Goal: Transaction & Acquisition: Purchase product/service

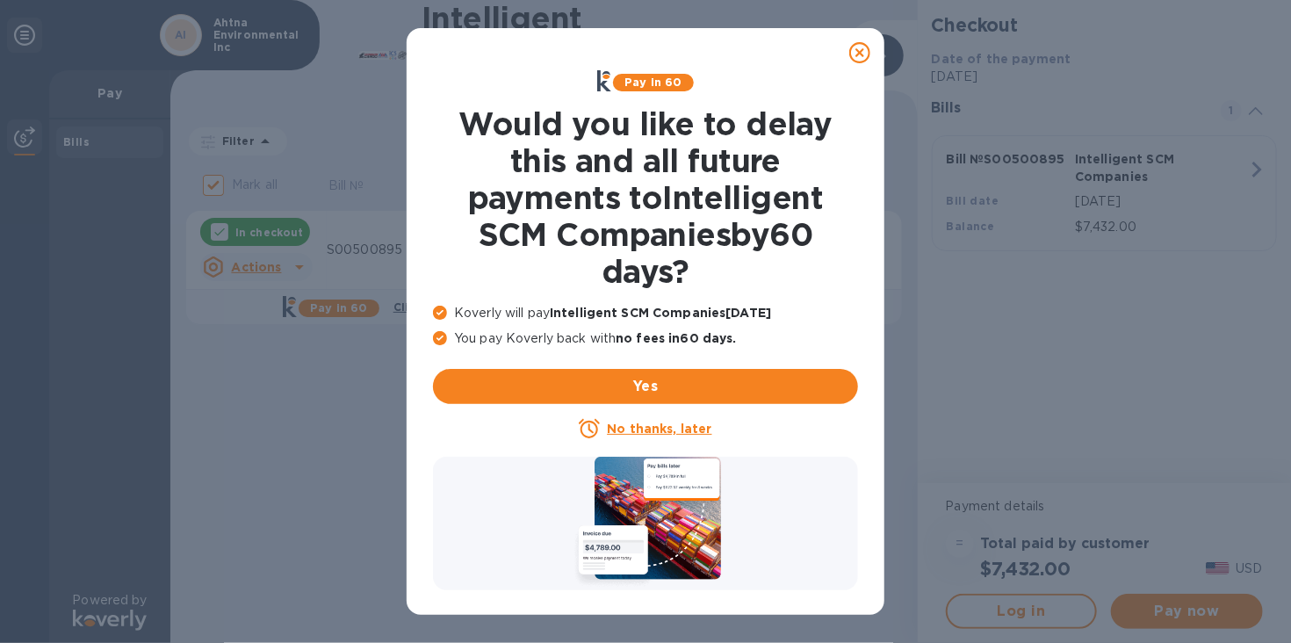
click at [855, 52] on icon at bounding box center [859, 52] width 21 height 21
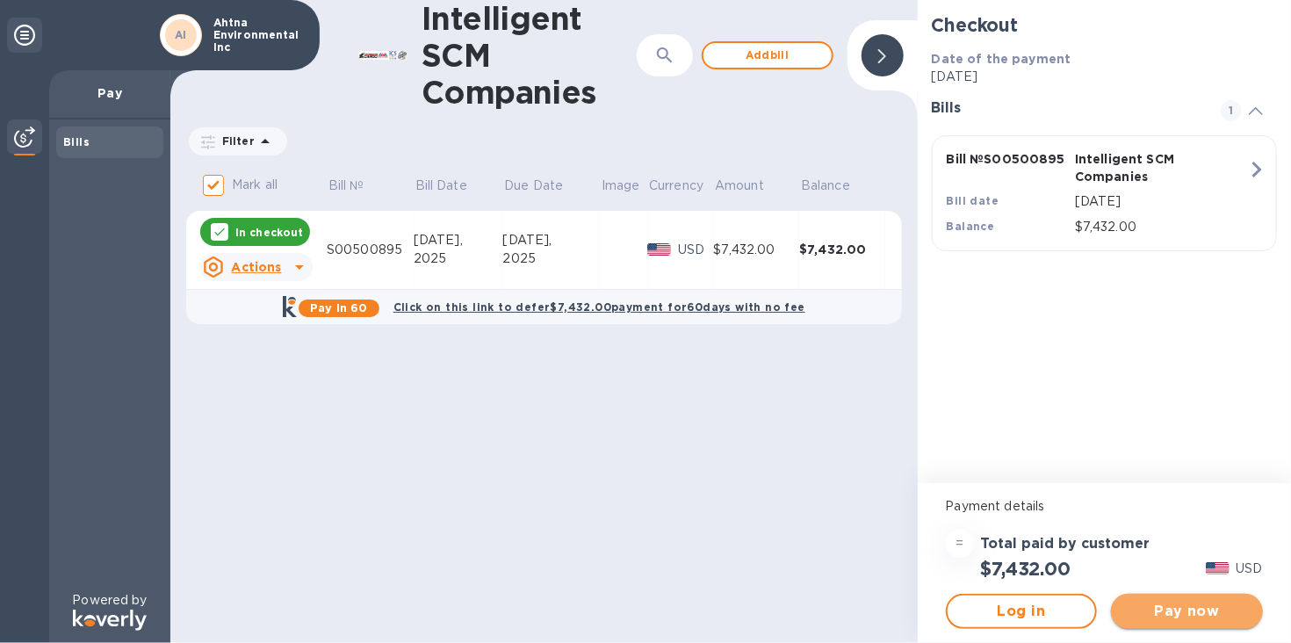
click at [1197, 613] on span "Pay now" at bounding box center [1187, 611] width 124 height 21
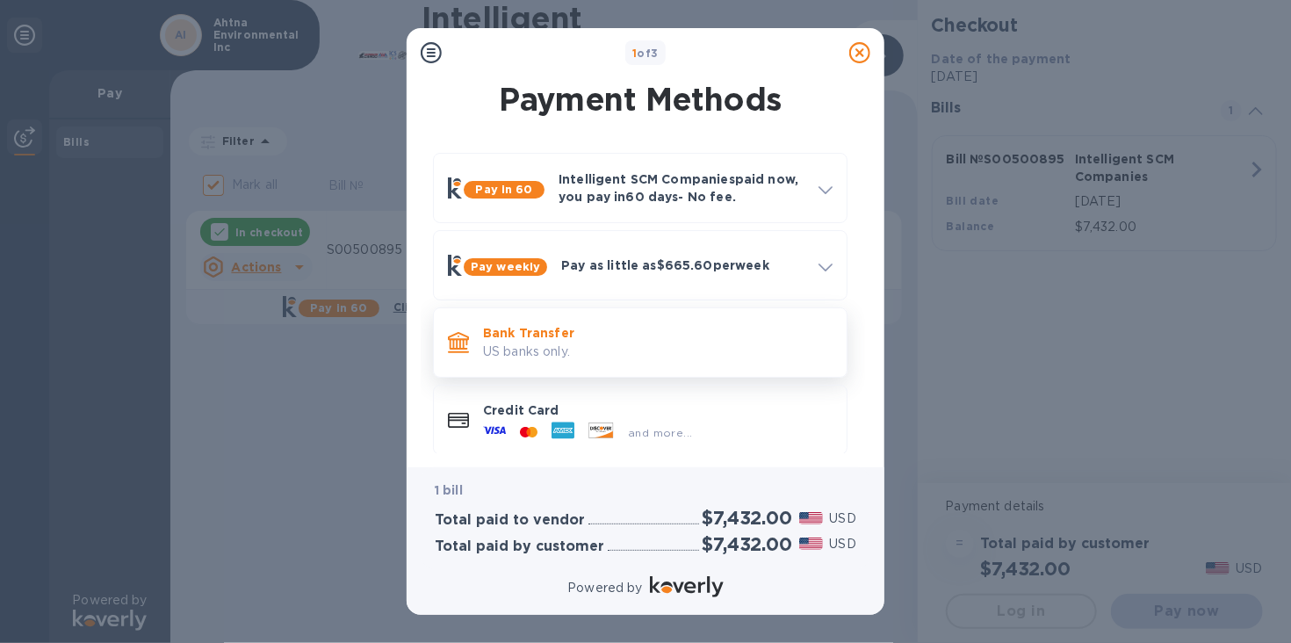
click at [545, 340] on p "Bank Transfer" at bounding box center [658, 333] width 350 height 18
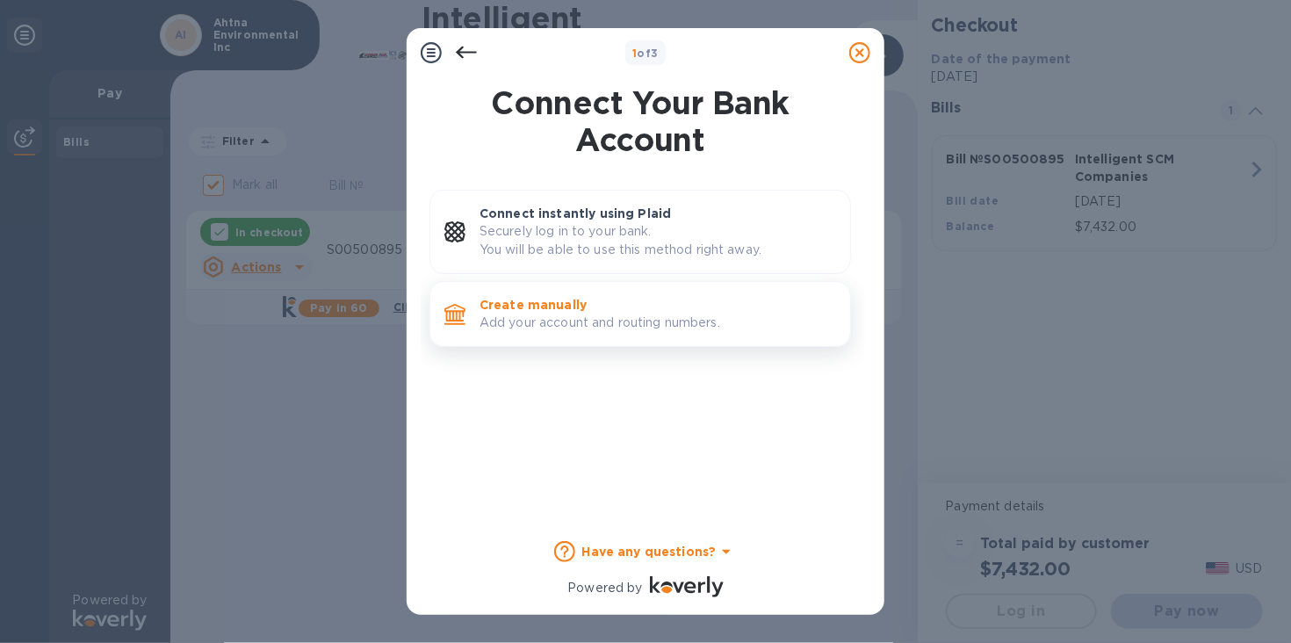
click at [526, 314] on p "Add your account and routing numbers." at bounding box center [658, 323] width 357 height 18
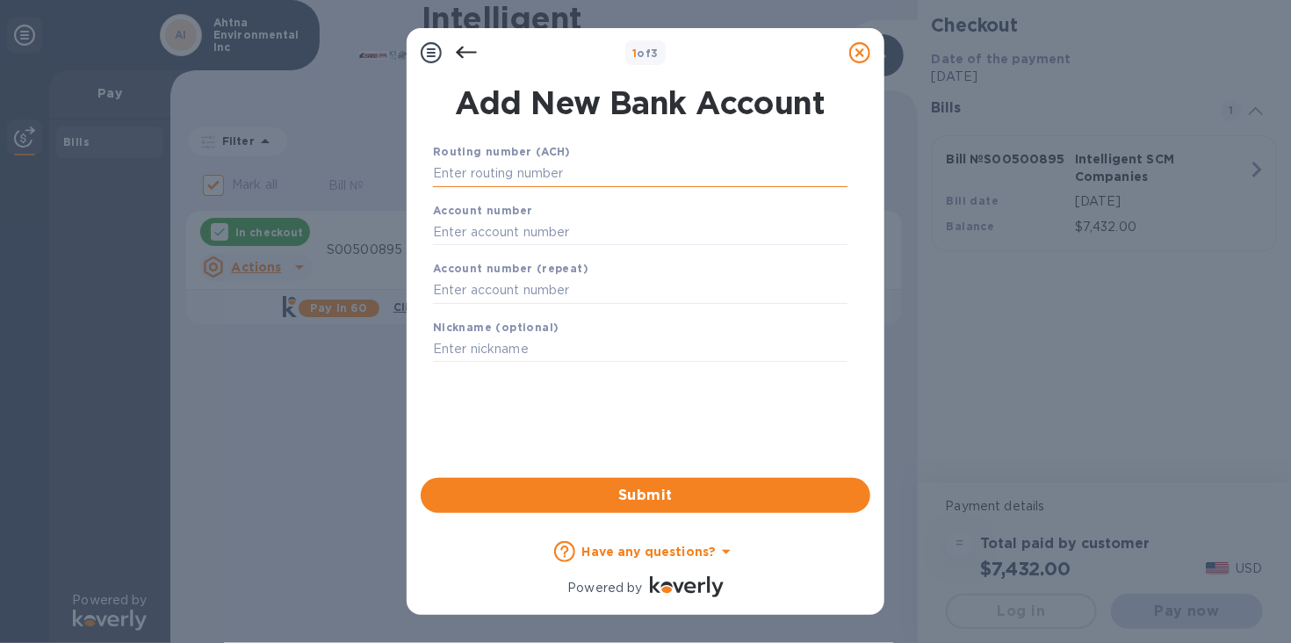
click at [488, 176] on input "text" at bounding box center [640, 174] width 415 height 26
click at [492, 177] on input "text" at bounding box center [640, 174] width 415 height 26
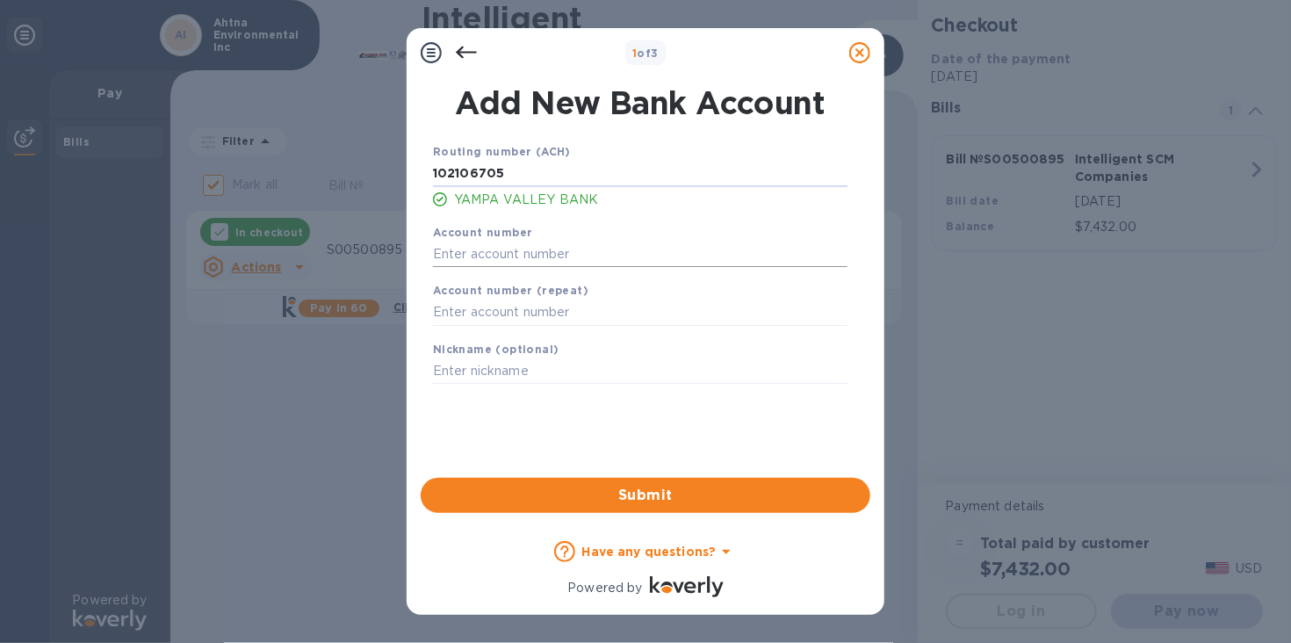
type input "102106705"
click at [547, 260] on input "text" at bounding box center [640, 254] width 415 height 26
type input "6449910"
click at [579, 311] on input "text" at bounding box center [640, 312] width 415 height 26
click at [498, 311] on input "text" at bounding box center [640, 312] width 415 height 26
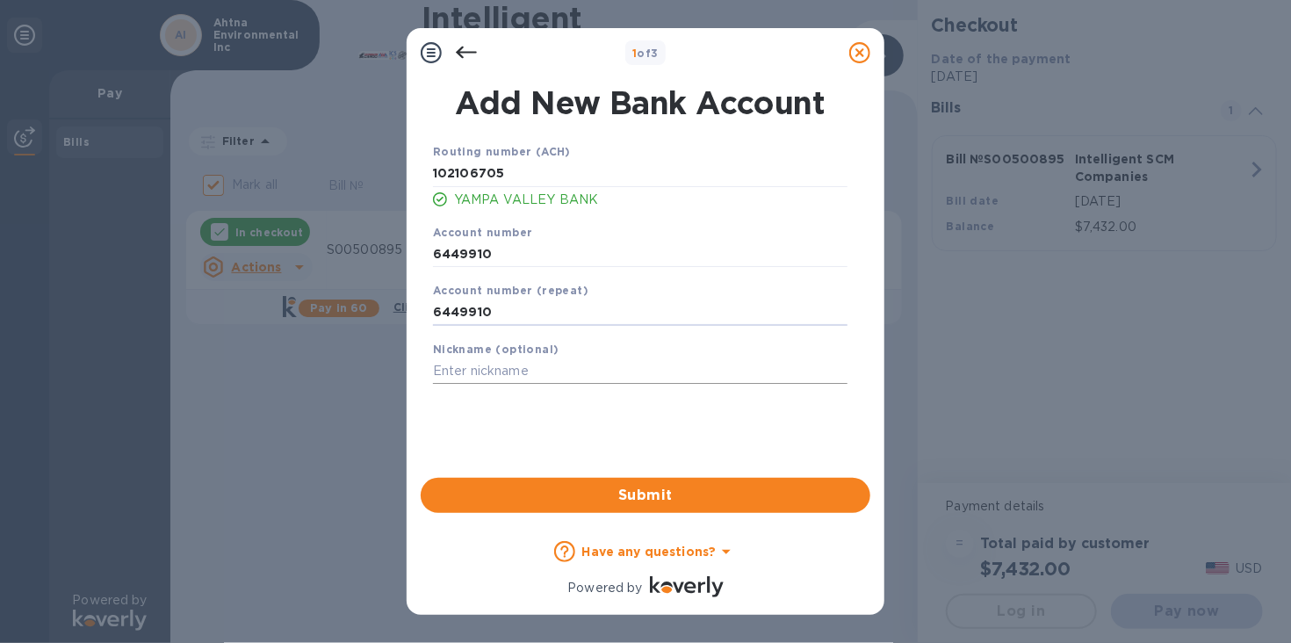
type input "6449910"
click at [474, 375] on input "text" at bounding box center [640, 371] width 415 height 26
type input "[PERSON_NAME] YVB"
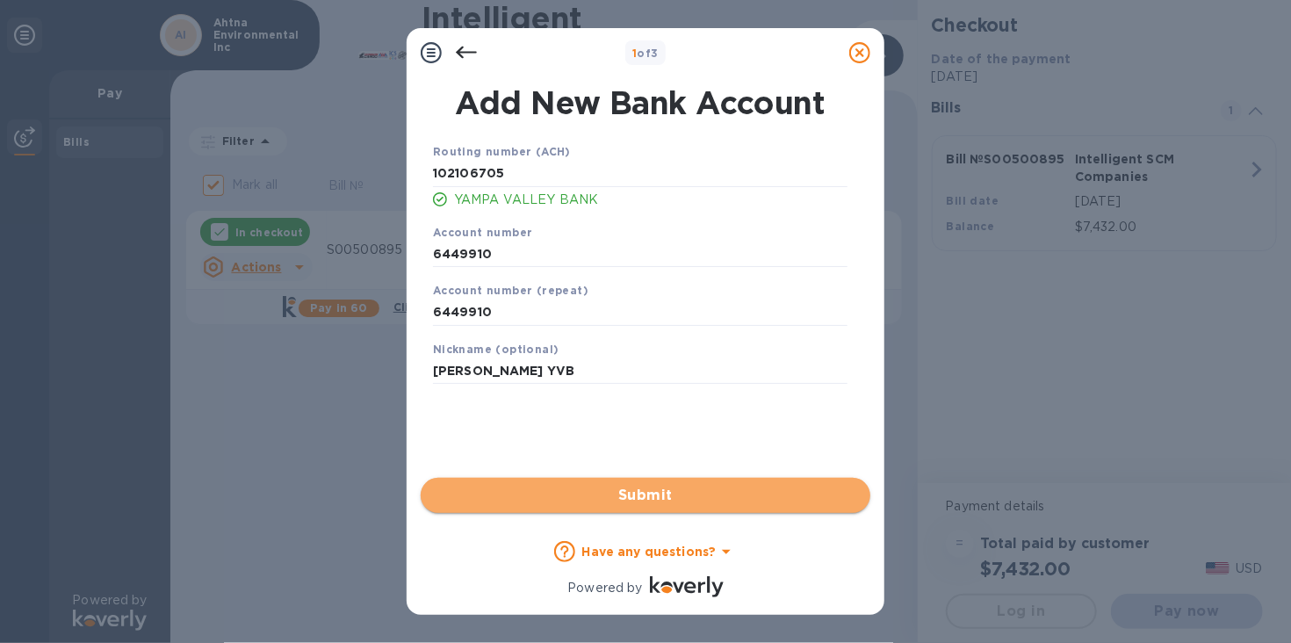
click at [650, 490] on span "Submit" at bounding box center [646, 495] width 422 height 21
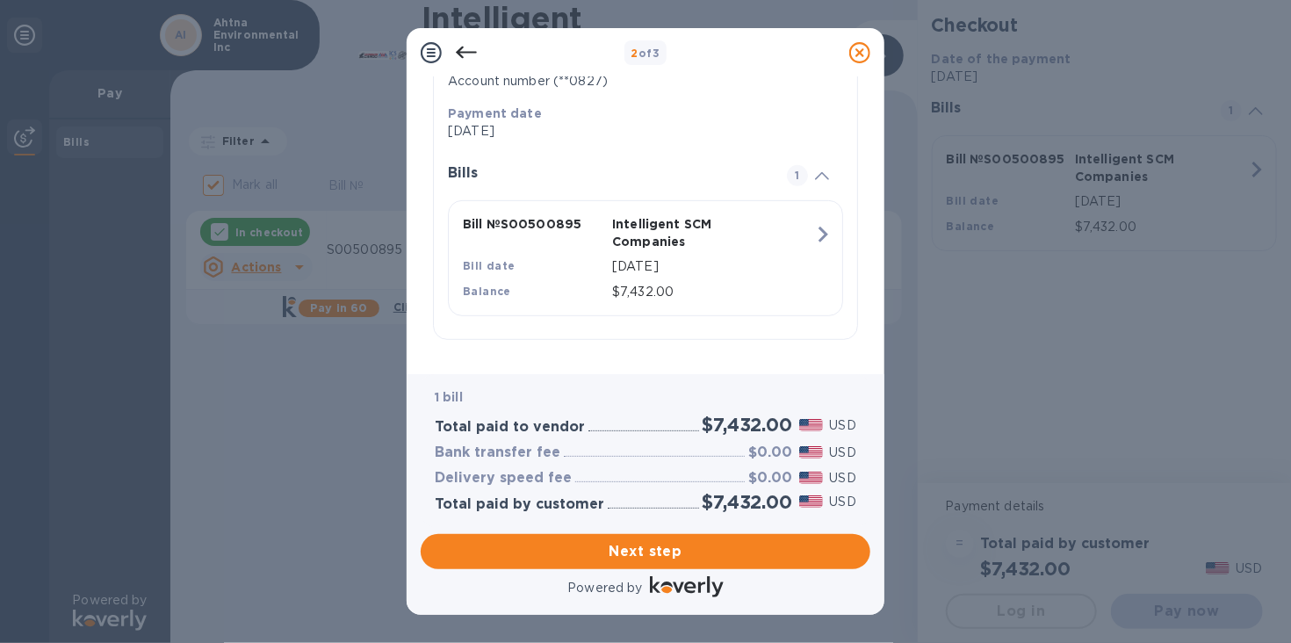
scroll to position [351, 0]
click at [631, 551] on span "Next step" at bounding box center [646, 551] width 422 height 21
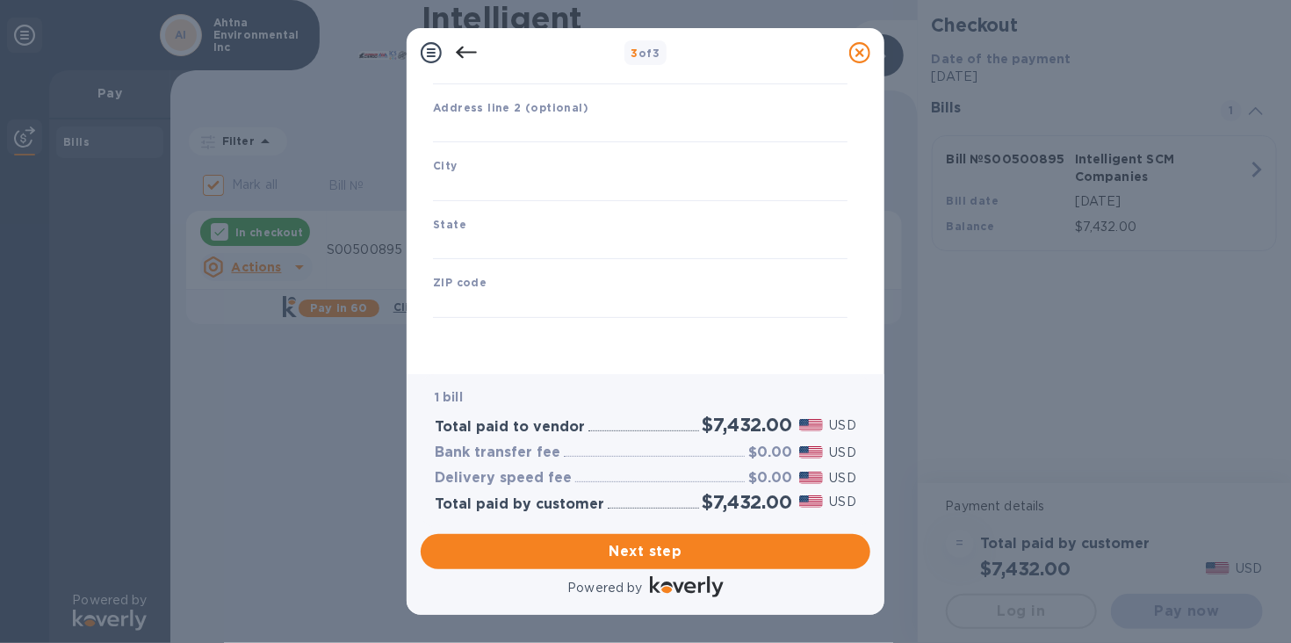
scroll to position [218, 0]
type input "[GEOGRAPHIC_DATA]"
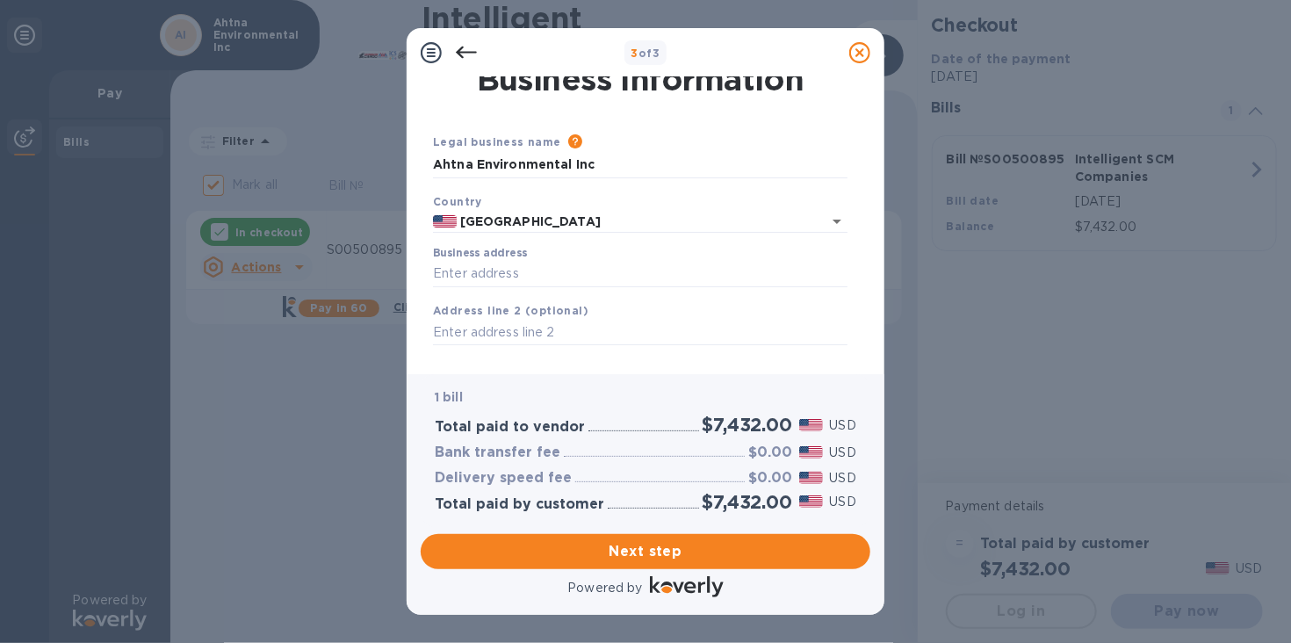
scroll to position [42, 0]
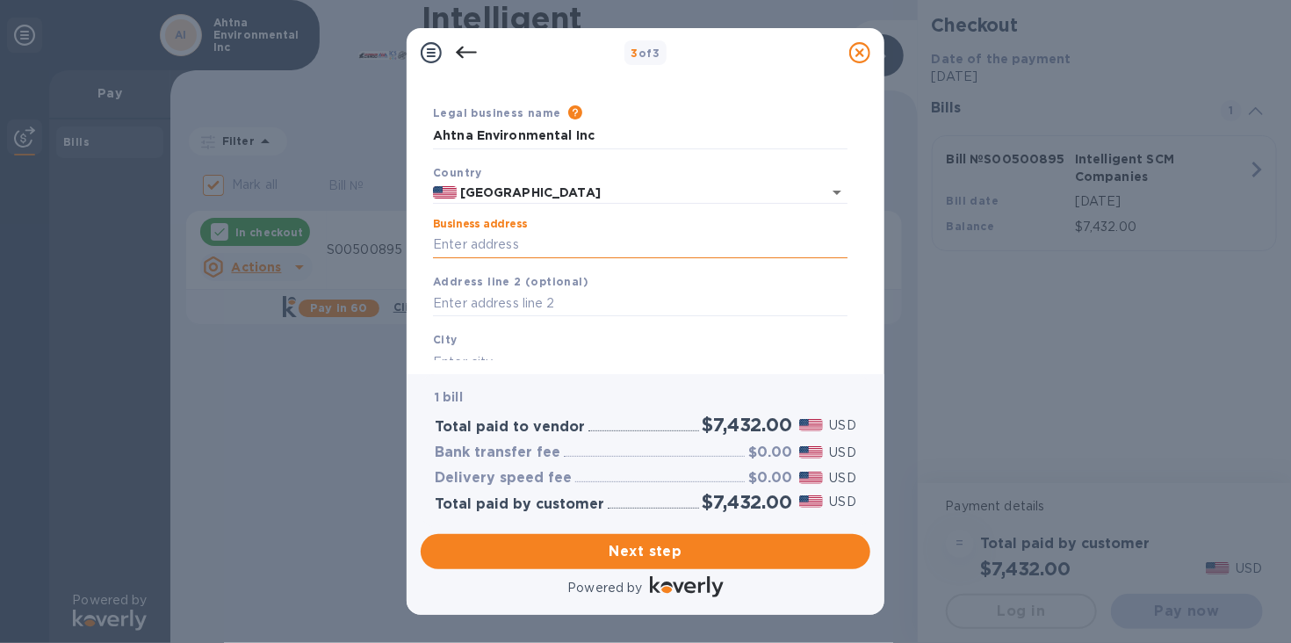
click at [480, 242] on input "Business address" at bounding box center [640, 245] width 415 height 26
type input "[STREET_ADDRESS][PERSON_NAME]"
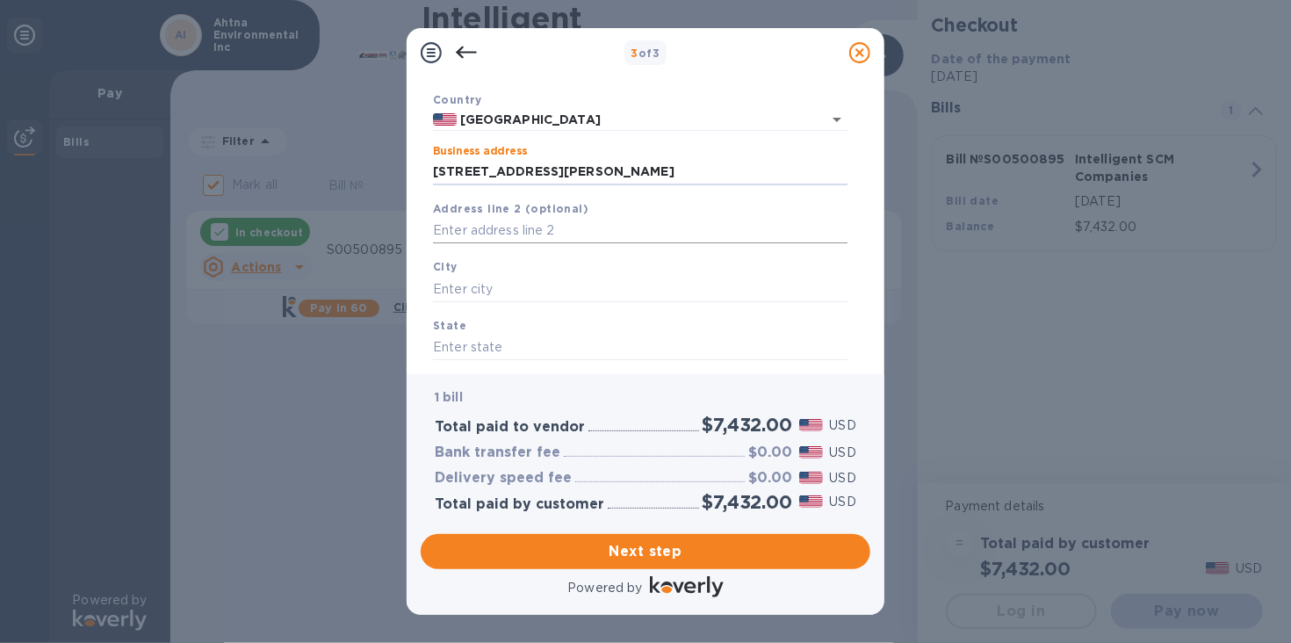
scroll to position [130, 0]
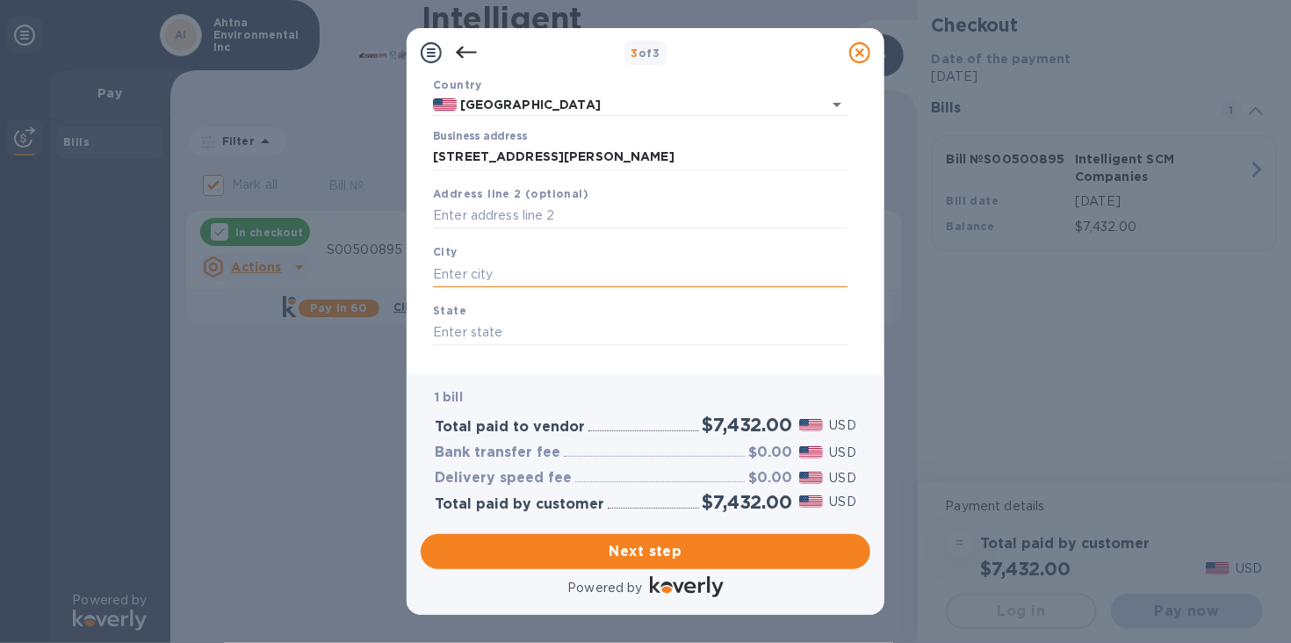
click at [537, 276] on input "text" at bounding box center [640, 274] width 415 height 26
type input "[PERSON_NAME]"
click at [495, 329] on input "text" at bounding box center [640, 333] width 415 height 26
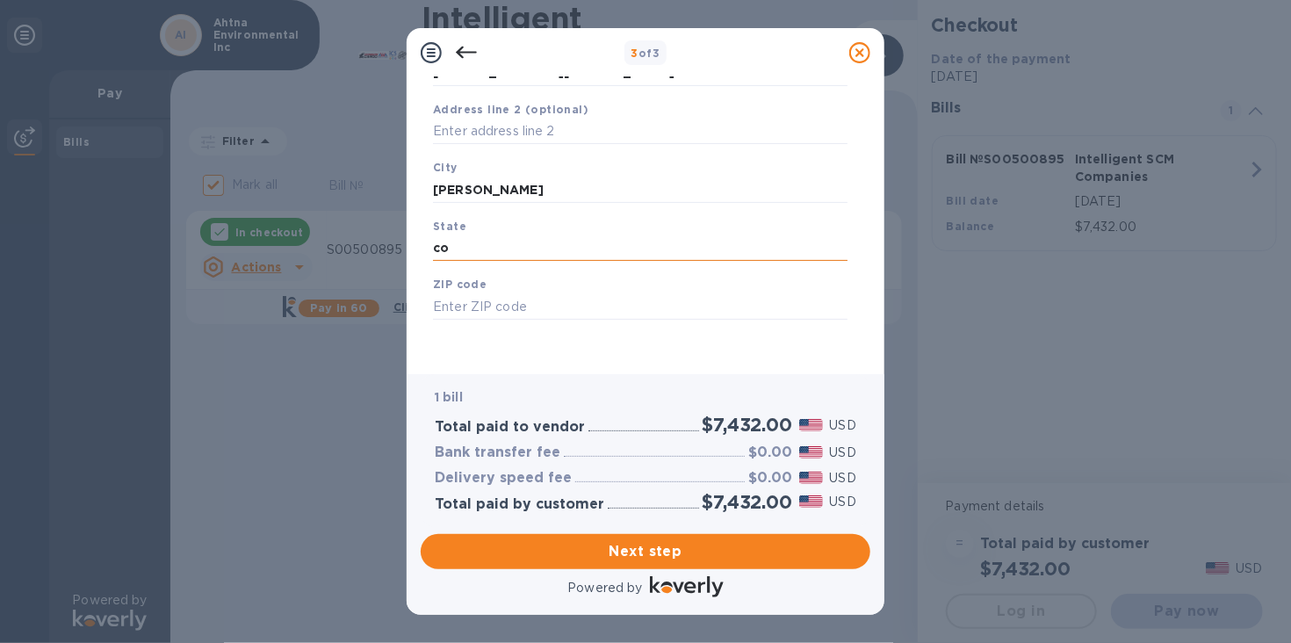
scroll to position [218, 0]
type input "co"
click at [487, 301] on input "text" at bounding box center [640, 305] width 415 height 26
type input "81625"
click at [769, 43] on div "3 of 3" at bounding box center [645, 52] width 323 height 25
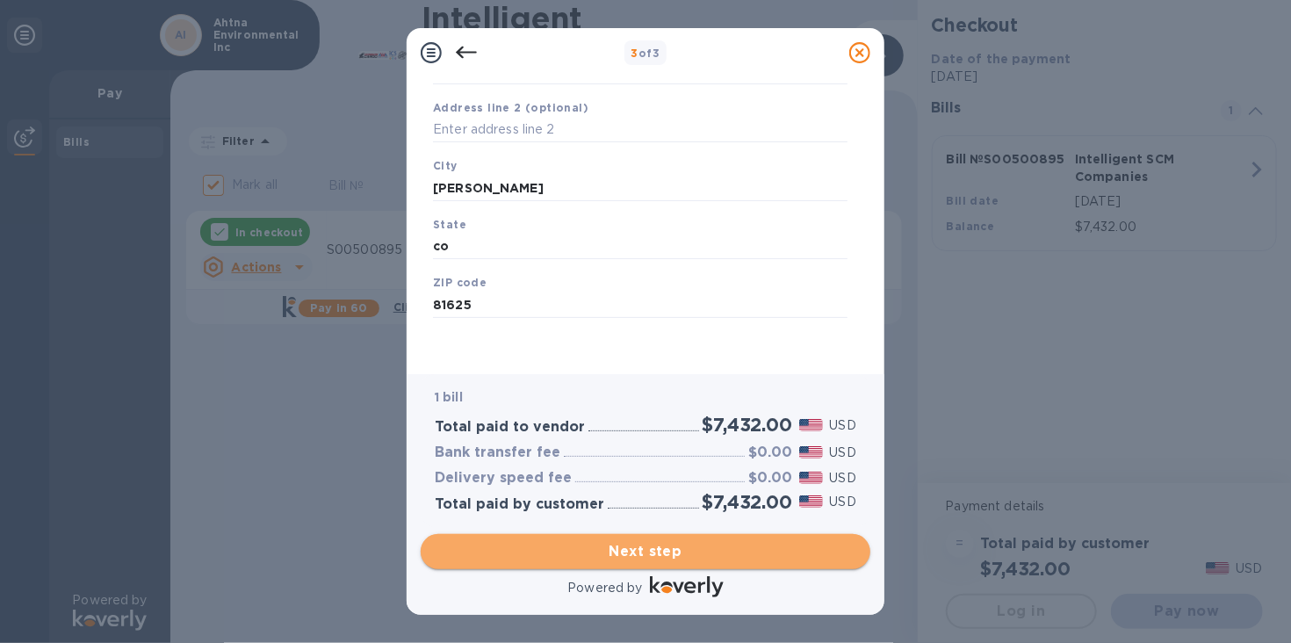
click at [657, 546] on span "Next step" at bounding box center [646, 551] width 422 height 21
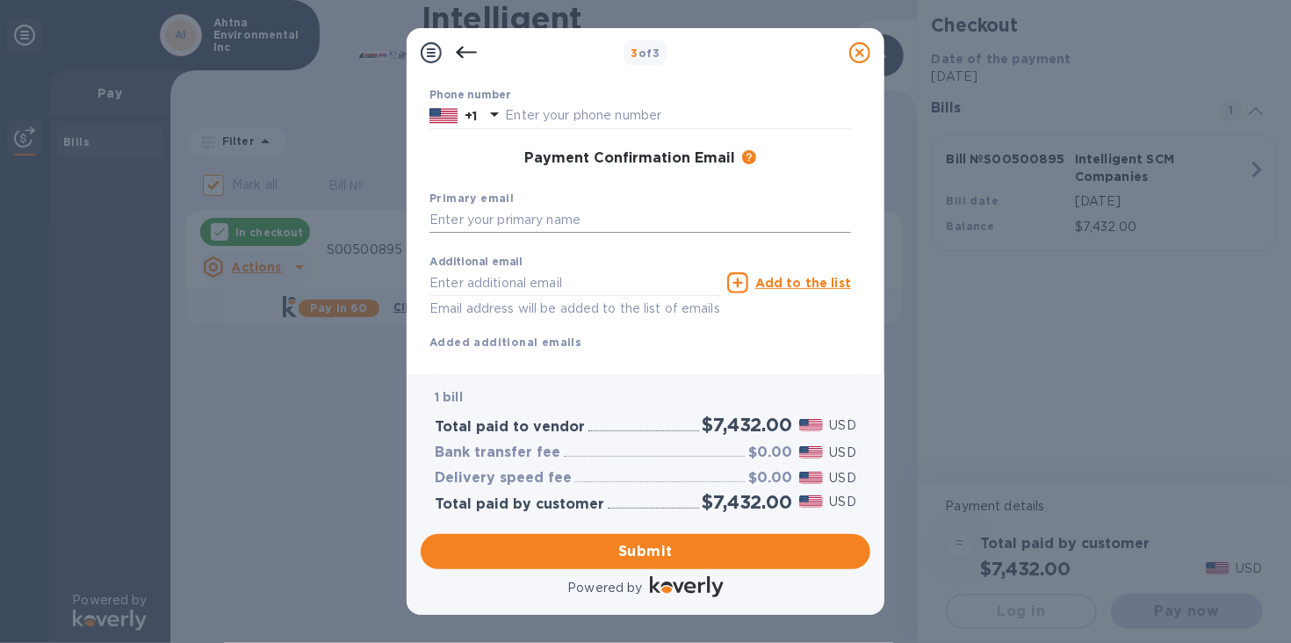
click at [450, 213] on input "text" at bounding box center [640, 220] width 422 height 26
type input "[EMAIL_ADDRESS][DOMAIN_NAME]"
type input "[PERSON_NAME]"
type input "[PERSON_NAME] [PERSON_NAME]"
type input "9076872525"
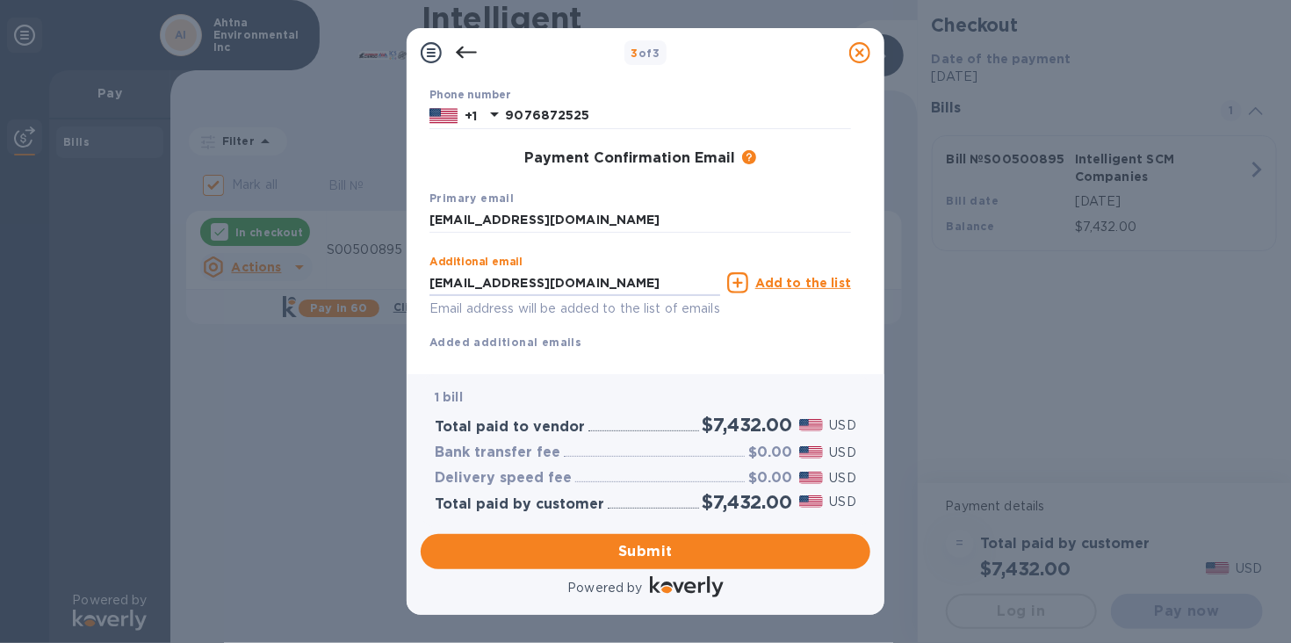
drag, startPoint x: 582, startPoint y: 284, endPoint x: 422, endPoint y: 266, distance: 161.7
click at [422, 266] on div "Payment Contact Information First name [PERSON_NAME] Last name [PERSON_NAME] [P…" at bounding box center [646, 218] width 450 height 283
click at [582, 281] on input "[EMAIL_ADDRESS][DOMAIN_NAME]" at bounding box center [574, 283] width 291 height 26
click at [582, 282] on input "[EMAIL_ADDRESS][DOMAIN_NAME]" at bounding box center [574, 283] width 291 height 26
type input "m"
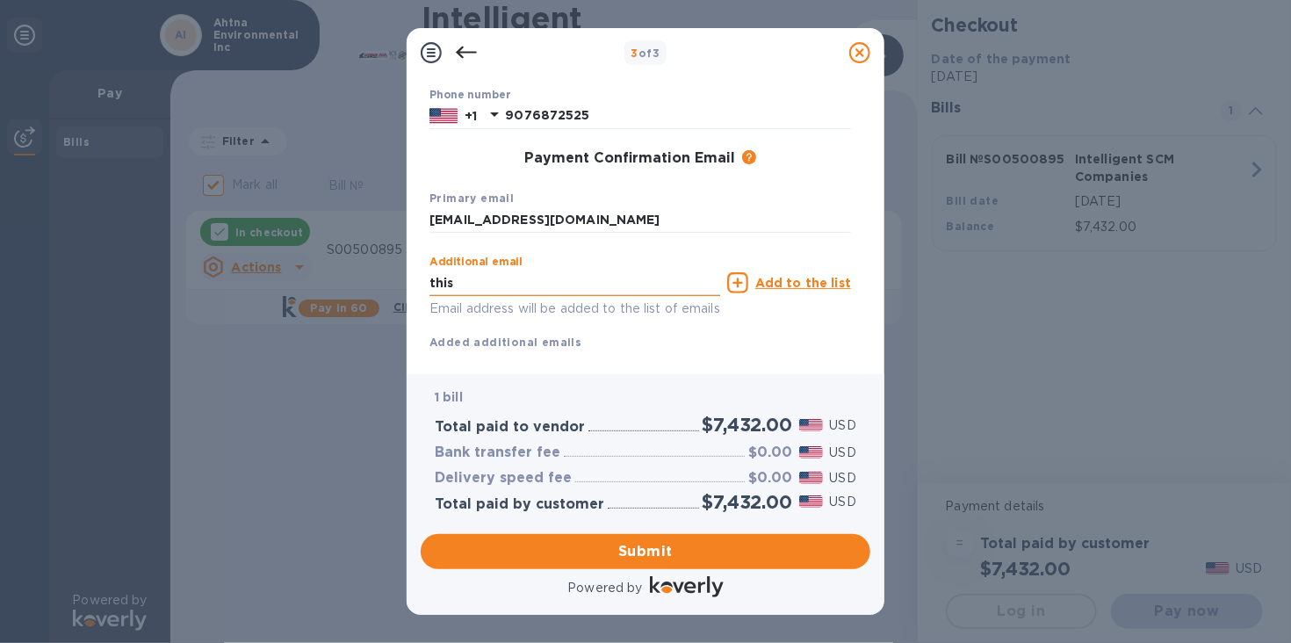
type input "[EMAIL_ADDRESS][DOMAIN_NAME]"
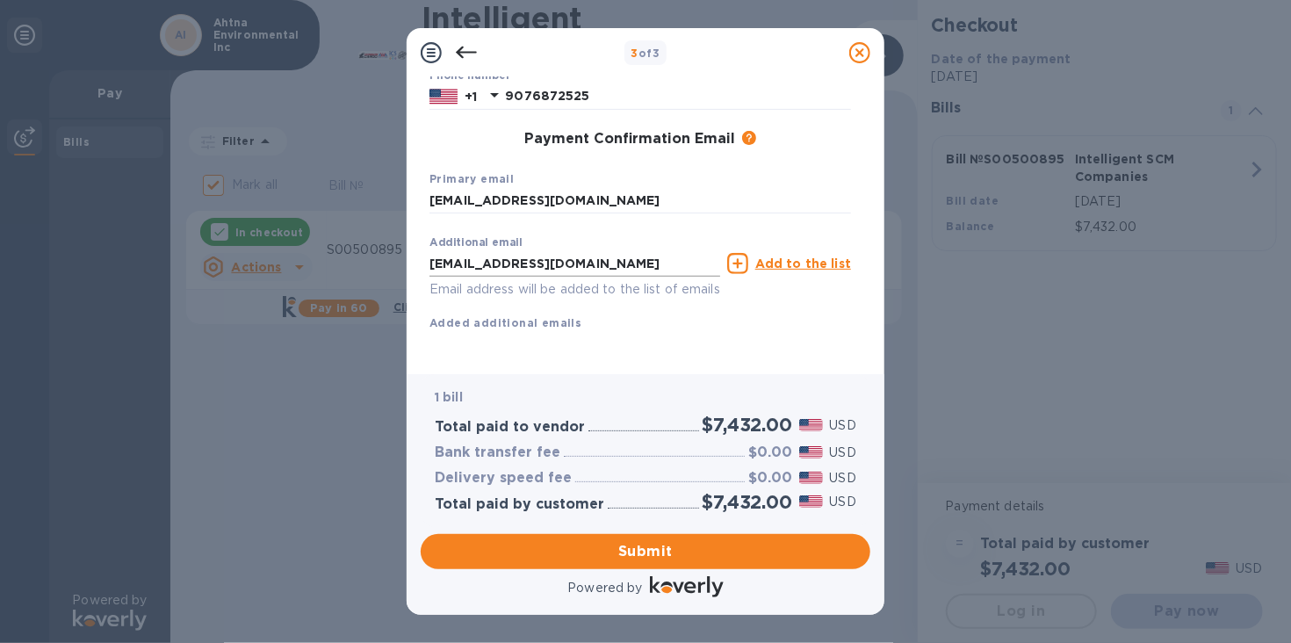
scroll to position [259, 0]
type input "[PERSON_NAME]"
click at [656, 545] on span "Submit" at bounding box center [646, 551] width 422 height 21
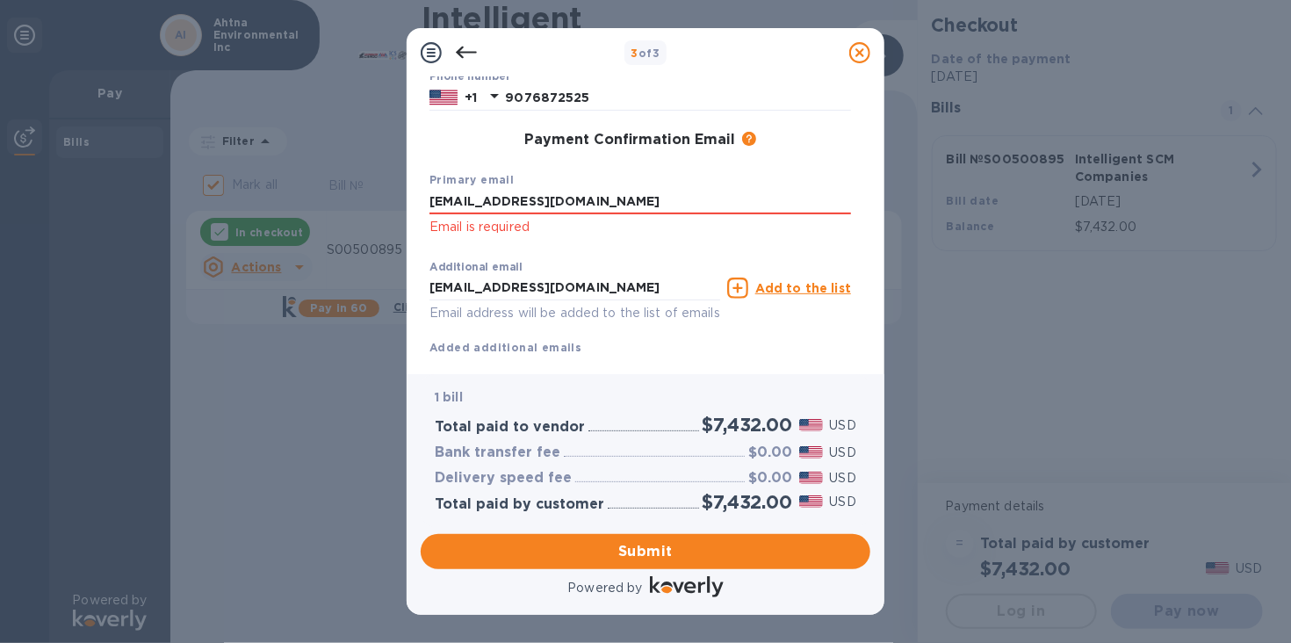
scroll to position [282, 0]
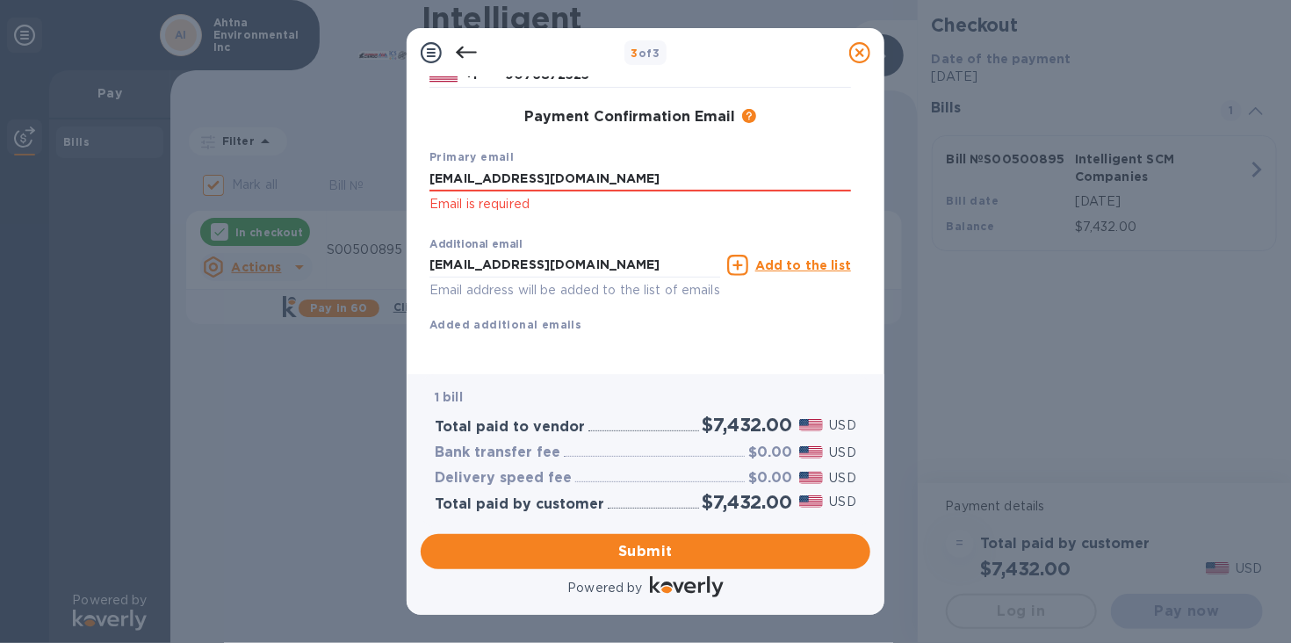
click p "Email is required"
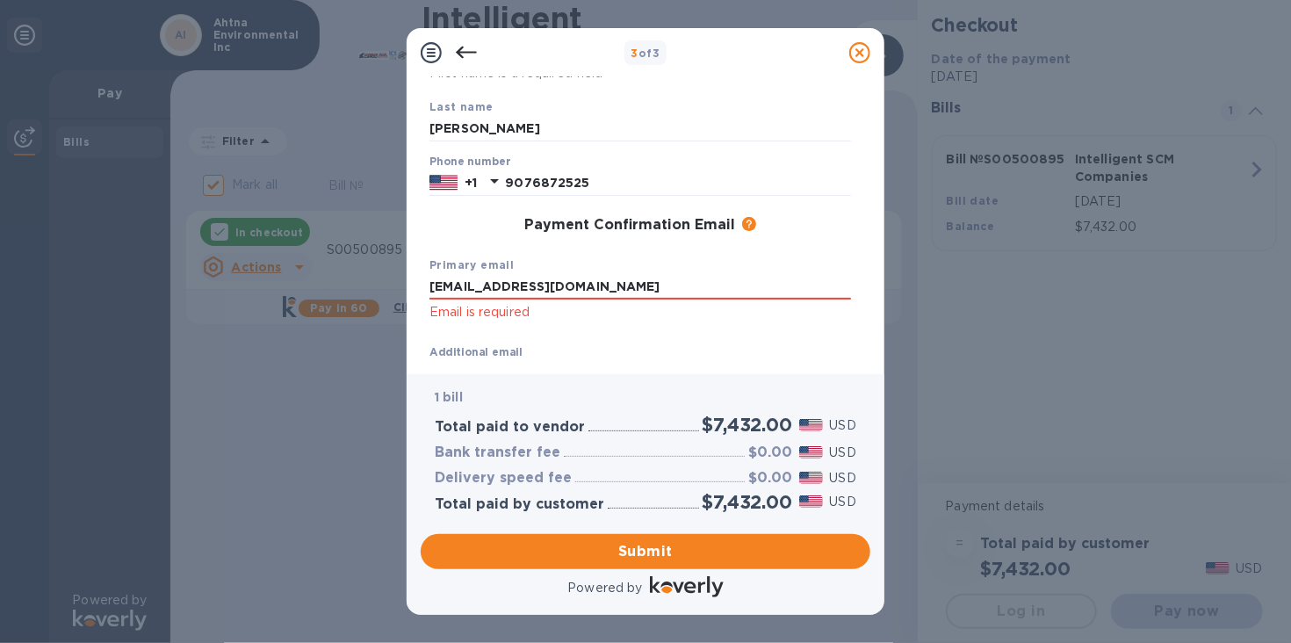
scroll to position [165, 0]
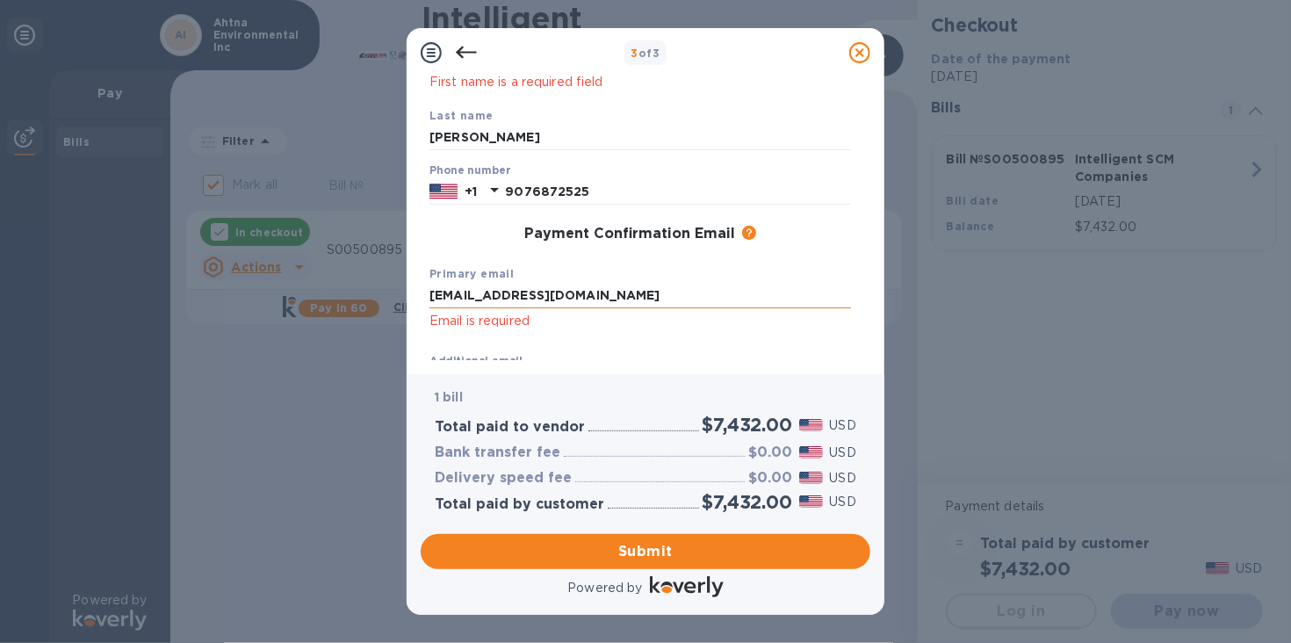
drag, startPoint x: 583, startPoint y: 291, endPoint x: 582, endPoint y: 300, distance: 9.7
click at [585, 294] on input "[EMAIL_ADDRESS][DOMAIN_NAME]" at bounding box center [640, 296] width 422 height 26
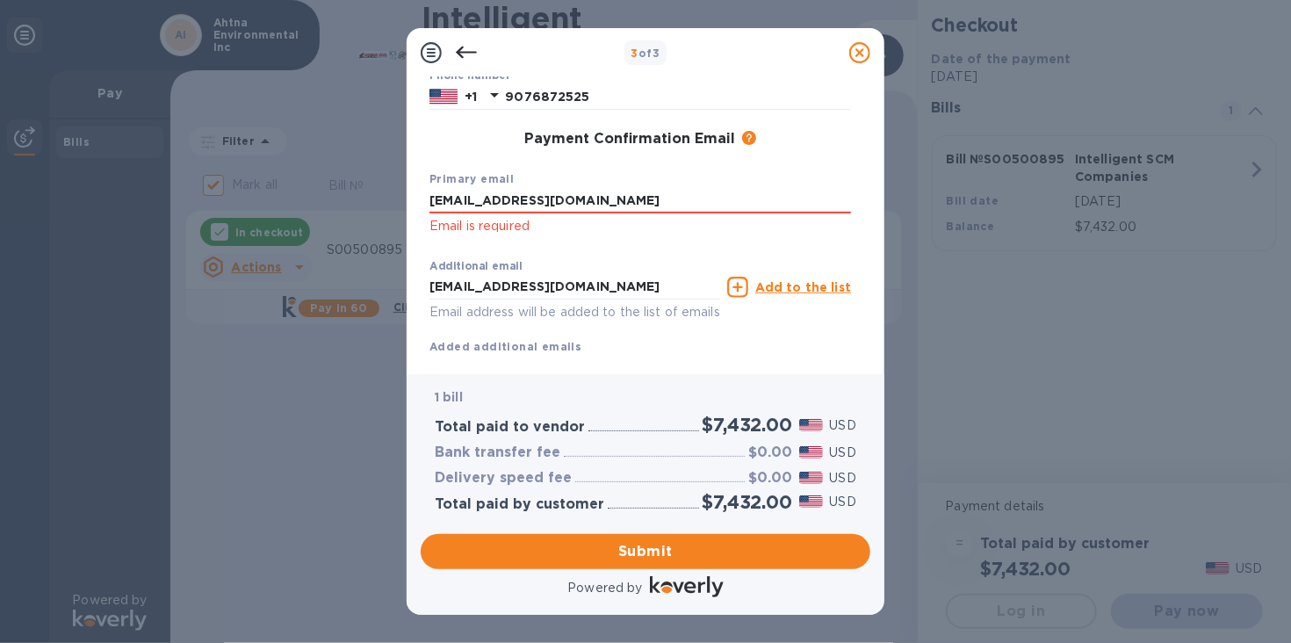
scroll to position [282, 0]
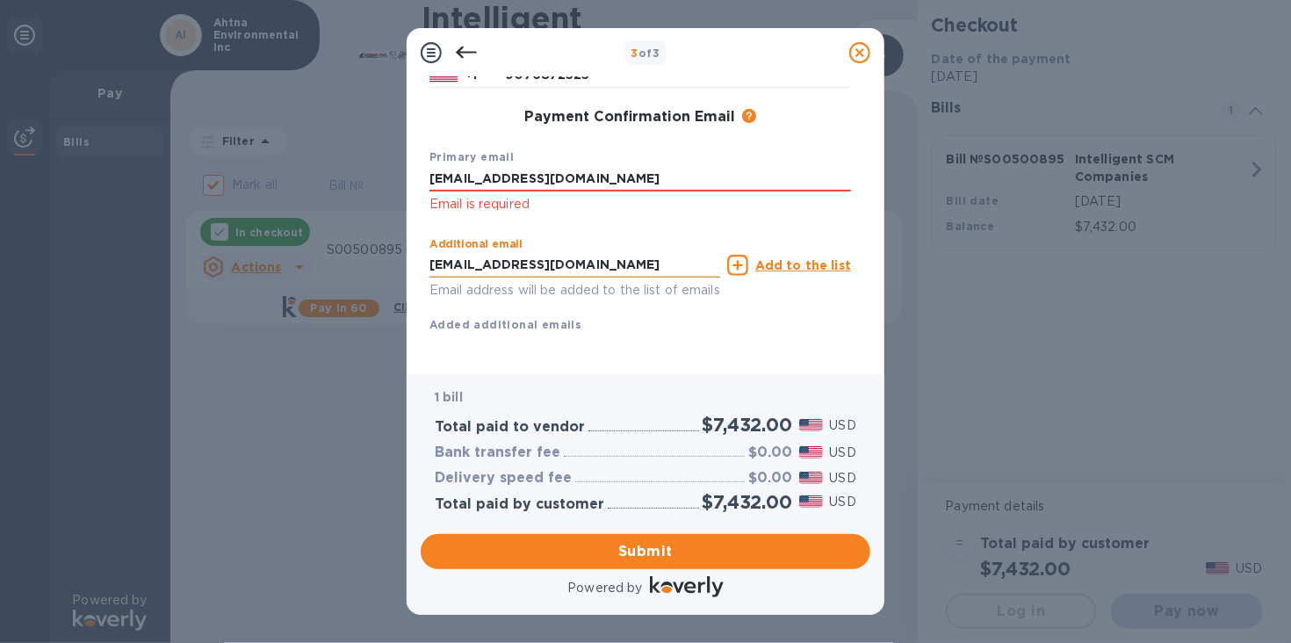
click at [544, 256] on input "[EMAIL_ADDRESS][DOMAIN_NAME]" at bounding box center [574, 265] width 291 height 26
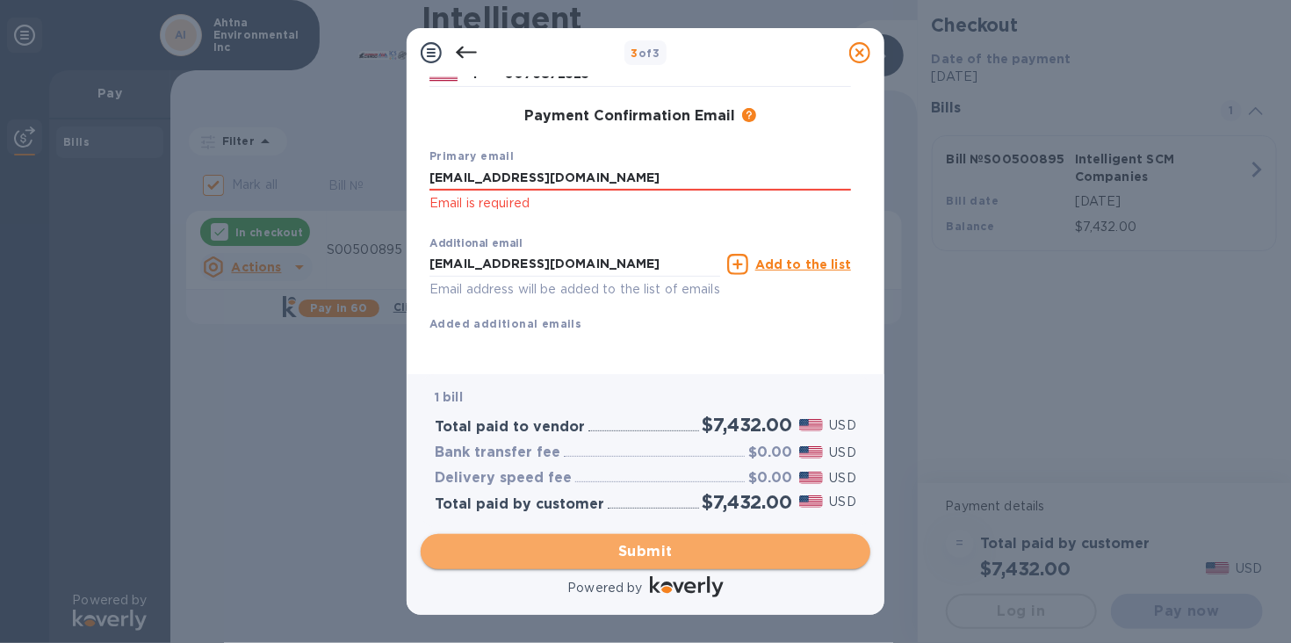
click at [634, 548] on span "Submit" at bounding box center [646, 551] width 422 height 21
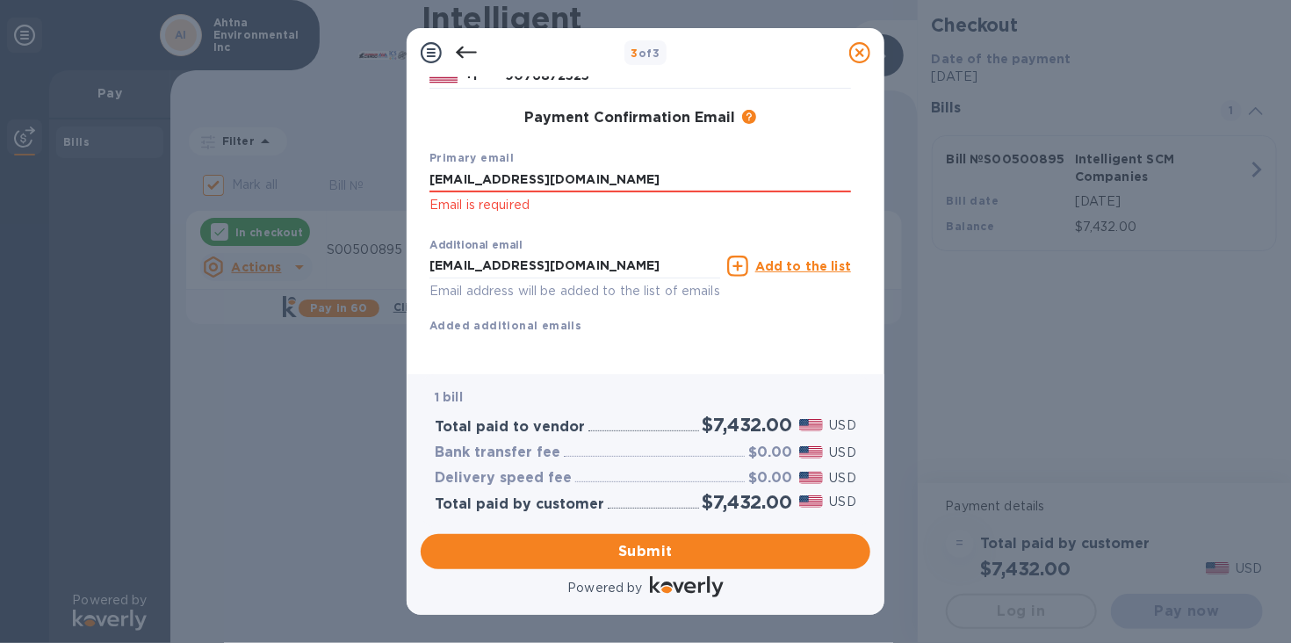
scroll to position [247, 0]
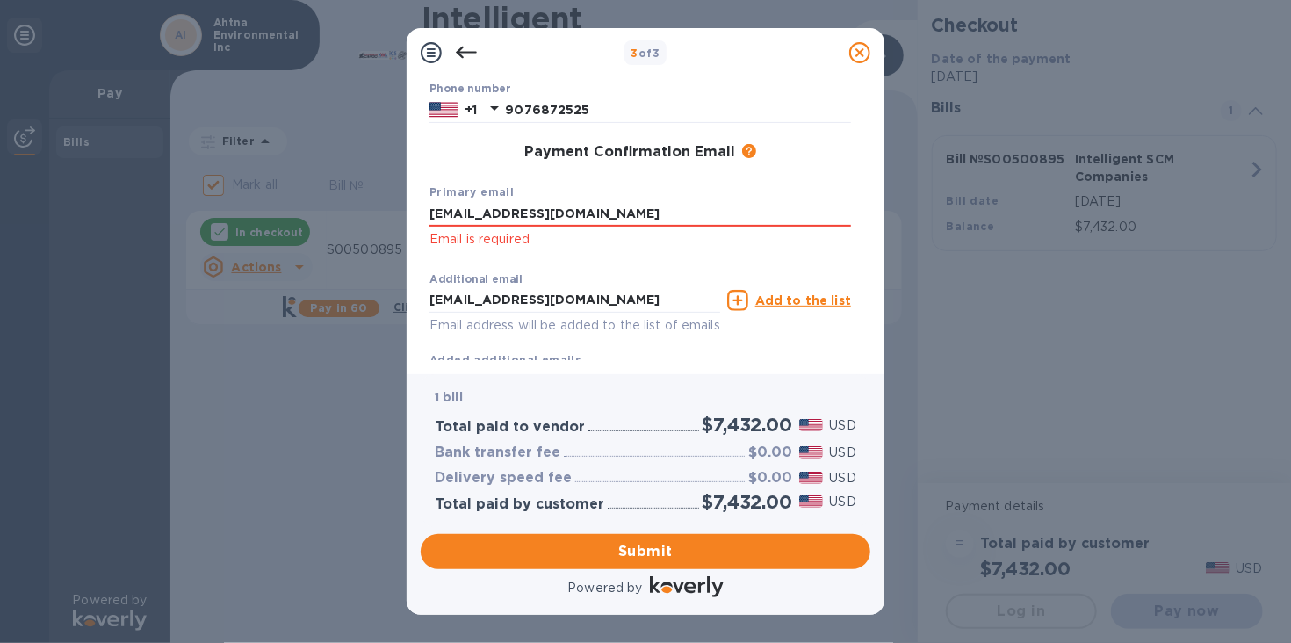
click at [594, 198] on div "Primary email [EMAIL_ADDRESS][DOMAIN_NAME] Email is required" at bounding box center [640, 217] width 436 height 82
click at [582, 217] on input "[EMAIL_ADDRESS][DOMAIN_NAME]" at bounding box center [640, 214] width 422 height 26
type input "m"
type input "[EMAIL_ADDRESS][DOMAIN_NAME]"
click at [647, 552] on span "Submit" at bounding box center [646, 551] width 422 height 21
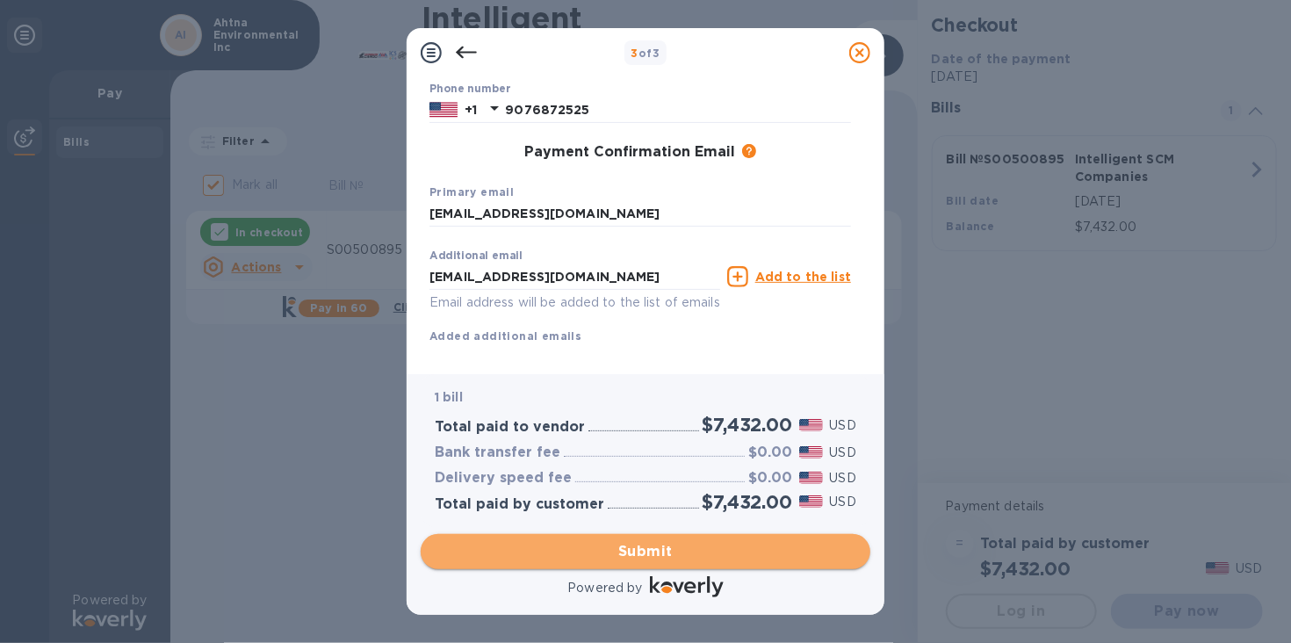
click at [629, 548] on span "Submit" at bounding box center [646, 551] width 422 height 21
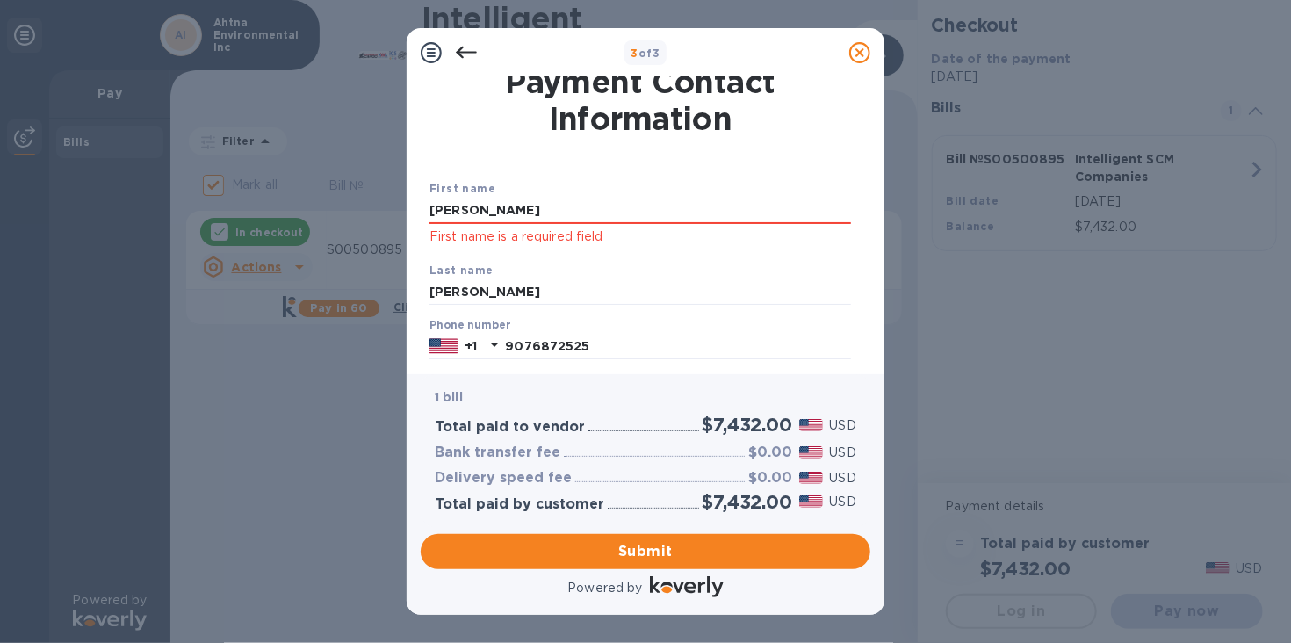
scroll to position [0, 0]
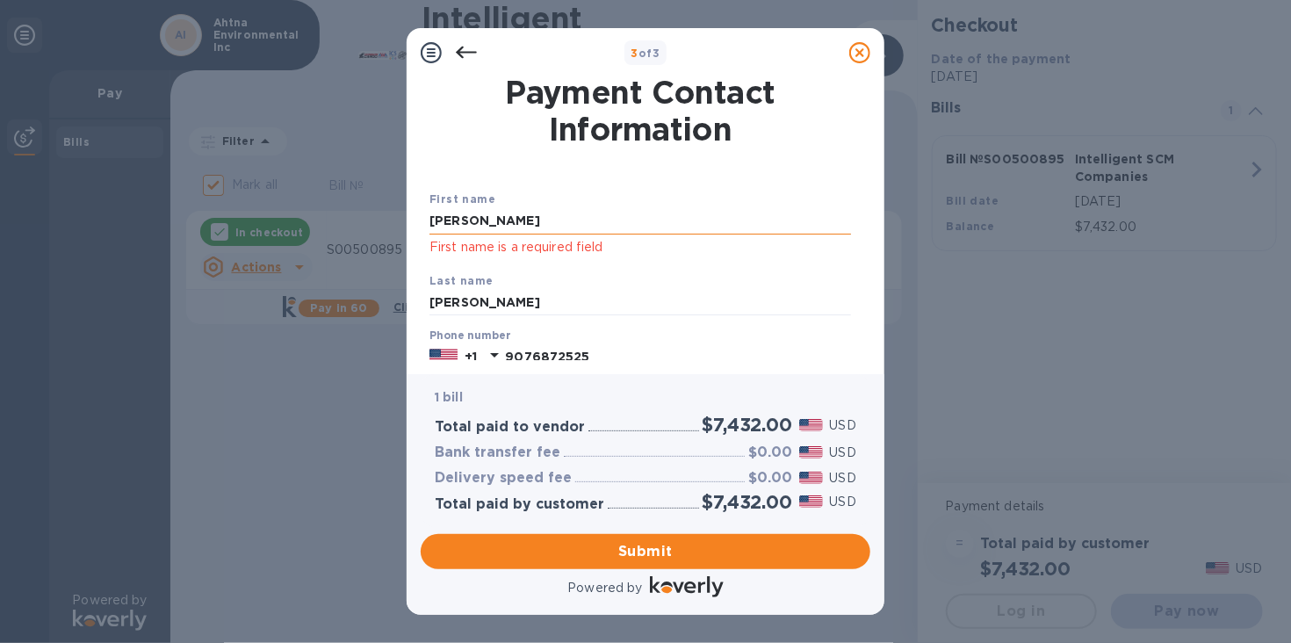
click at [474, 227] on input "[PERSON_NAME]" at bounding box center [640, 221] width 422 height 26
drag, startPoint x: 513, startPoint y: 222, endPoint x: 414, endPoint y: 213, distance: 99.7
click at [413, 213] on div "Payment Contact Information First name [PERSON_NAME] First name is a required f…" at bounding box center [646, 225] width 478 height 297
type input "[PERSON_NAME]"
click at [785, 280] on div "Last name [PERSON_NAME]" at bounding box center [640, 293] width 436 height 59
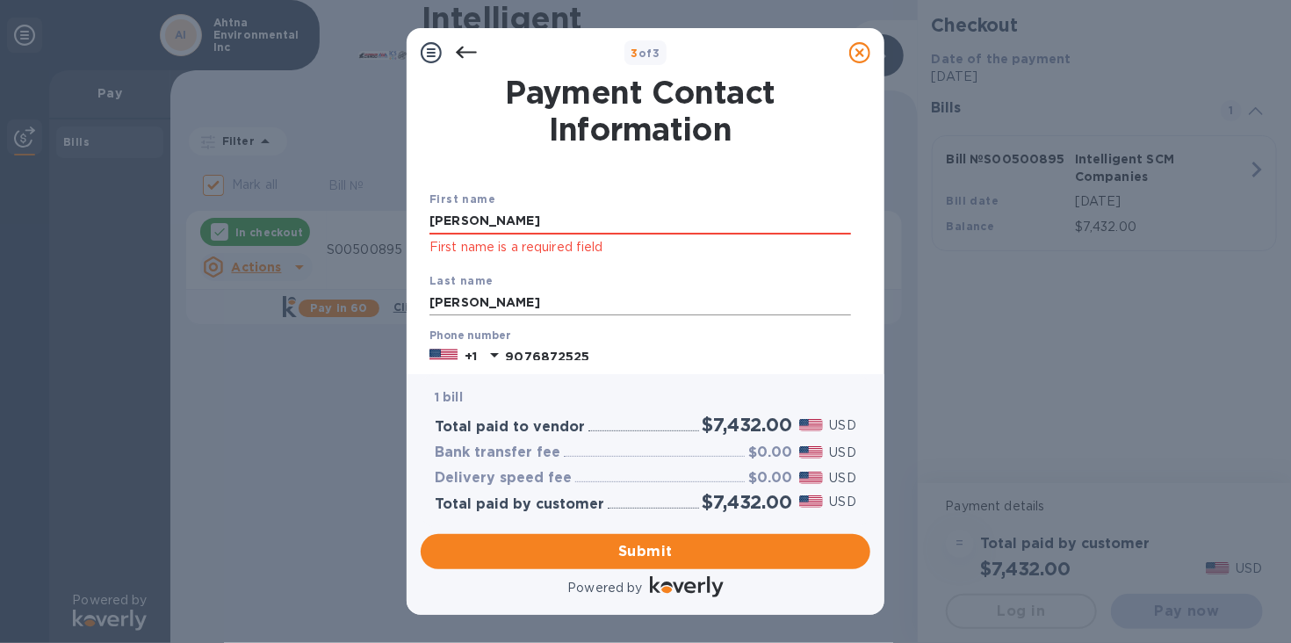
click at [525, 313] on input "[PERSON_NAME]" at bounding box center [640, 303] width 422 height 26
drag, startPoint x: 523, startPoint y: 302, endPoint x: 418, endPoint y: 305, distance: 105.4
click at [418, 305] on div "Payment Contact Information First name [PERSON_NAME] First name is a required f…" at bounding box center [646, 225] width 478 height 297
type input "[PERSON_NAME]"
click at [825, 328] on div "Phone number [PHONE_NUMBER]" at bounding box center [640, 349] width 436 height 54
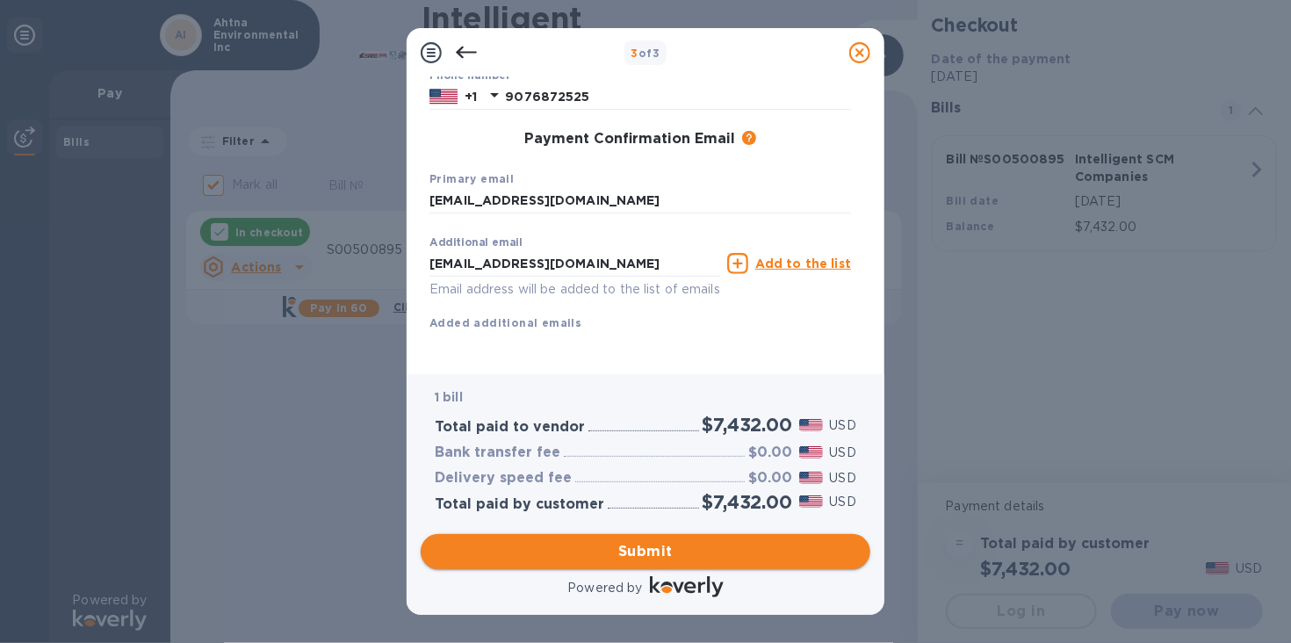
click at [666, 551] on span "Submit" at bounding box center [646, 551] width 422 height 21
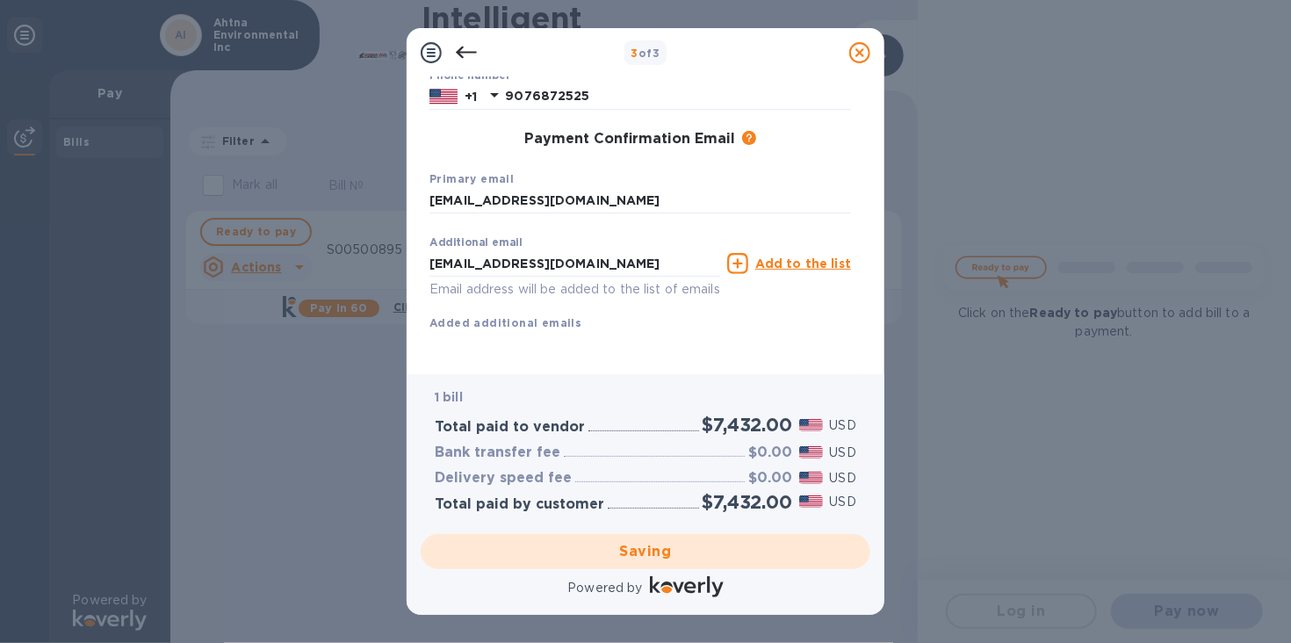
scroll to position [165, 0]
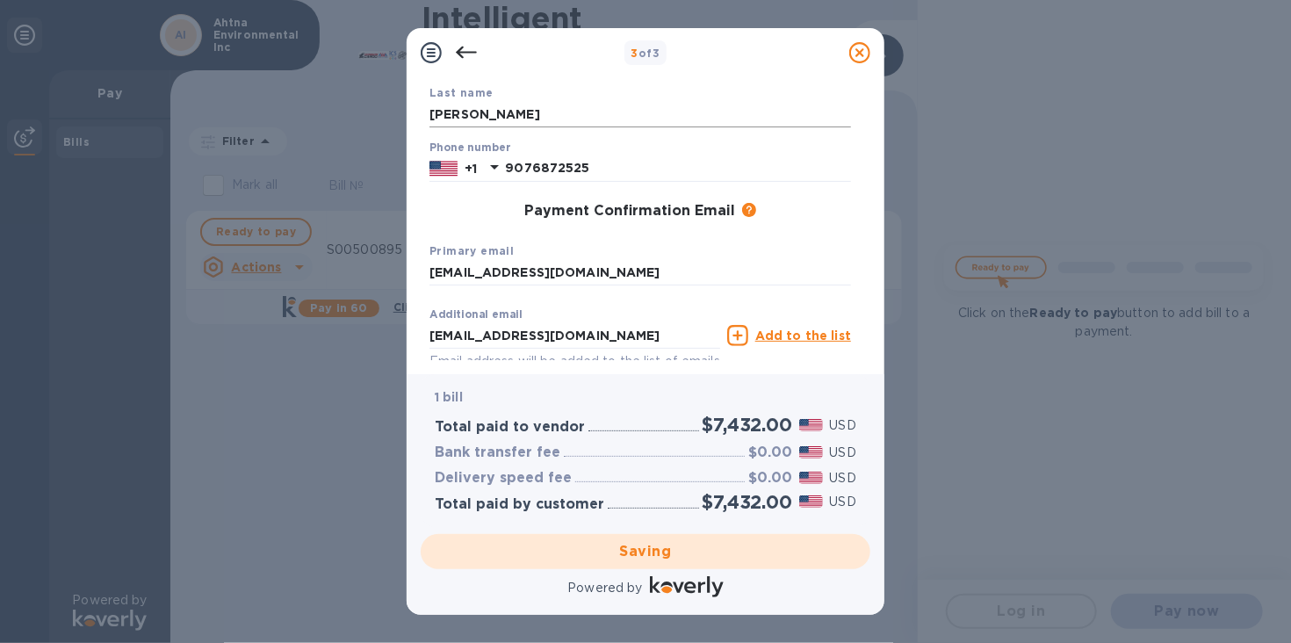
checkbox input "false"
